Goal: Information Seeking & Learning: Learn about a topic

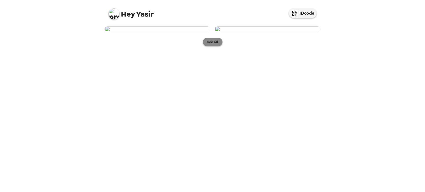
click at [211, 46] on button "See all" at bounding box center [213, 42] width 20 height 8
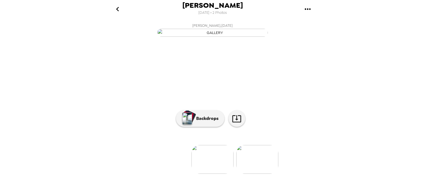
scroll to position [47, 0]
click at [251, 166] on img at bounding box center [258, 159] width 42 height 29
click at [194, 127] on button "Backdrops" at bounding box center [200, 119] width 48 height 17
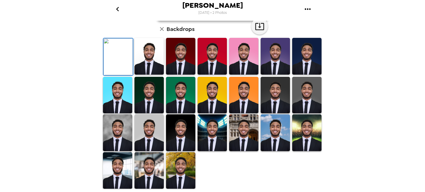
click at [145, 75] on img at bounding box center [149, 56] width 29 height 37
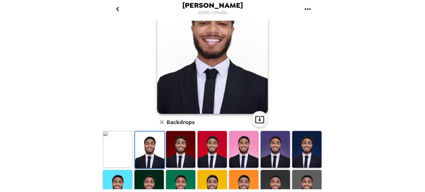
scroll to position [52, 0]
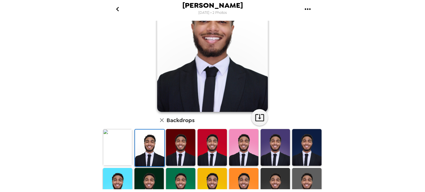
click at [207, 137] on img at bounding box center [212, 147] width 29 height 37
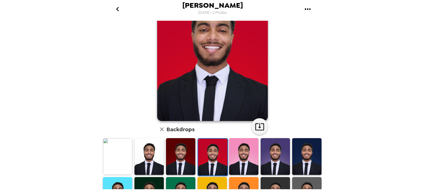
scroll to position [43, 0]
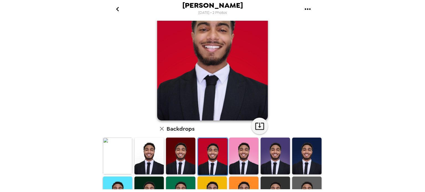
click at [133, 152] on div at bounding box center [149, 156] width 32 height 39
click at [150, 155] on img at bounding box center [149, 156] width 29 height 37
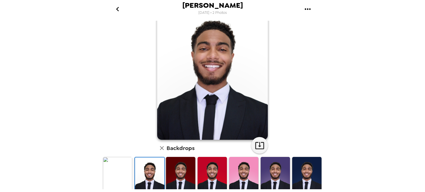
scroll to position [24, 0]
click at [287, 124] on div "[PERSON_NAME] , [DATE] Backdrops" at bounding box center [213, 153] width 222 height 312
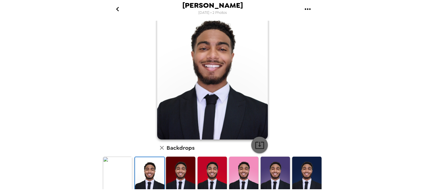
click at [261, 145] on icon "button" at bounding box center [260, 146] width 10 height 10
click at [160, 149] on icon "button" at bounding box center [162, 148] width 4 height 4
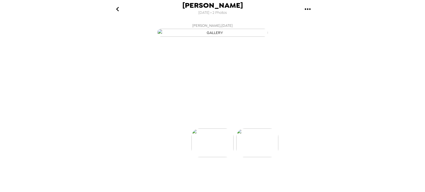
scroll to position [0, 44]
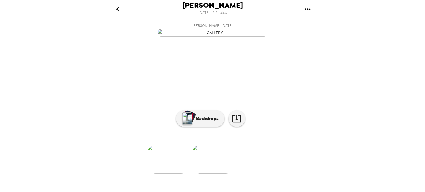
click at [167, 174] on img at bounding box center [168, 159] width 42 height 29
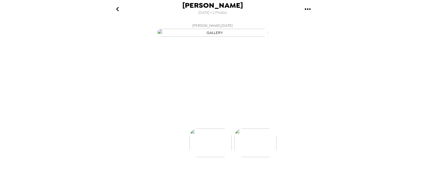
scroll to position [0, 0]
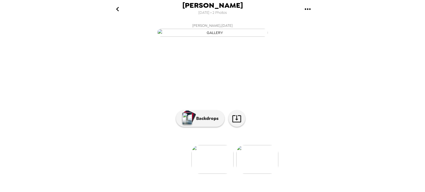
click at [252, 174] on img at bounding box center [258, 159] width 42 height 29
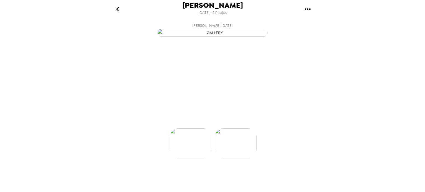
scroll to position [0, 44]
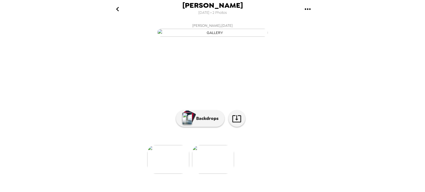
click at [169, 174] on img at bounding box center [168, 159] width 42 height 29
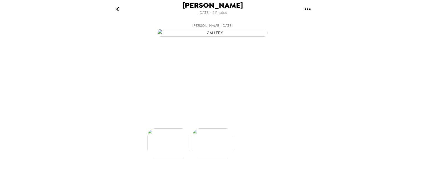
scroll to position [0, 0]
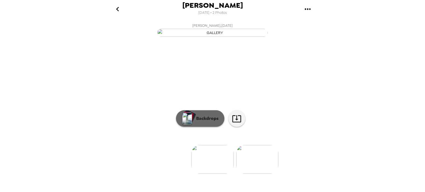
click at [196, 122] on p "Backdrops" at bounding box center [206, 118] width 25 height 7
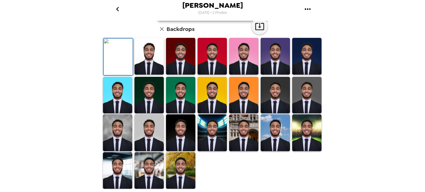
scroll to position [59, 0]
click at [150, 75] on img at bounding box center [149, 56] width 29 height 37
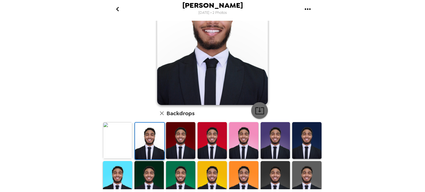
click at [260, 108] on icon "button" at bounding box center [260, 111] width 10 height 10
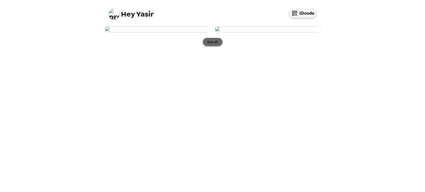
click at [211, 46] on button "See all" at bounding box center [213, 42] width 20 height 8
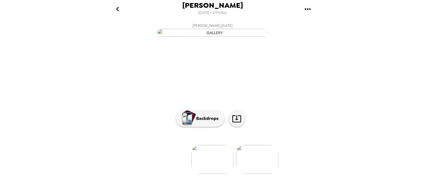
scroll to position [47, 0]
click at [246, 165] on img at bounding box center [258, 159] width 42 height 29
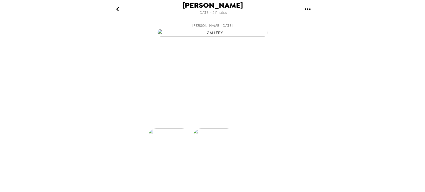
scroll to position [0, 44]
